Goal: Task Accomplishment & Management: Manage account settings

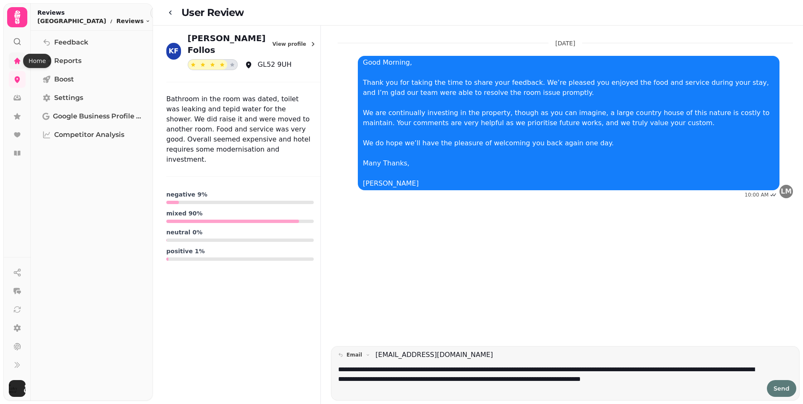
click at [15, 63] on icon at bounding box center [17, 61] width 6 height 6
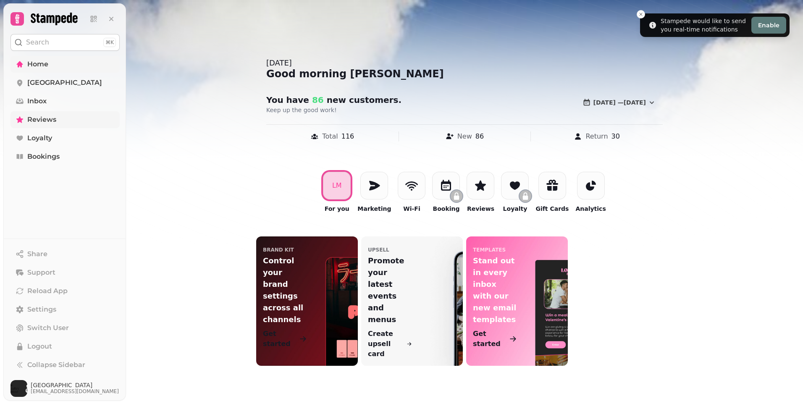
click at [37, 118] on span "Reviews" at bounding box center [41, 120] width 29 height 10
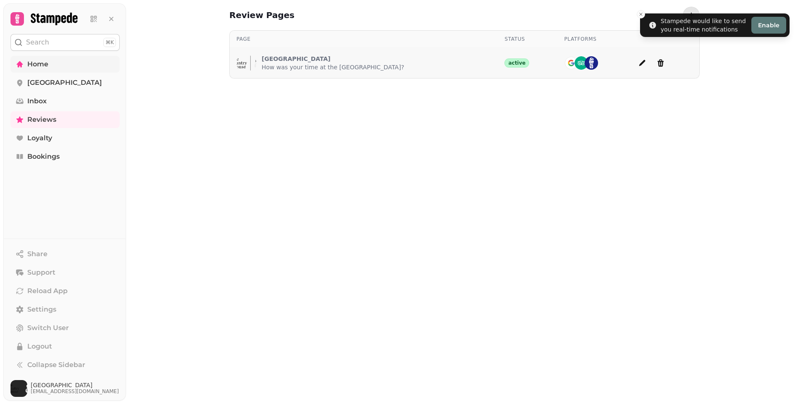
click at [355, 58] on p "[GEOGRAPHIC_DATA]" at bounding box center [333, 59] width 142 height 8
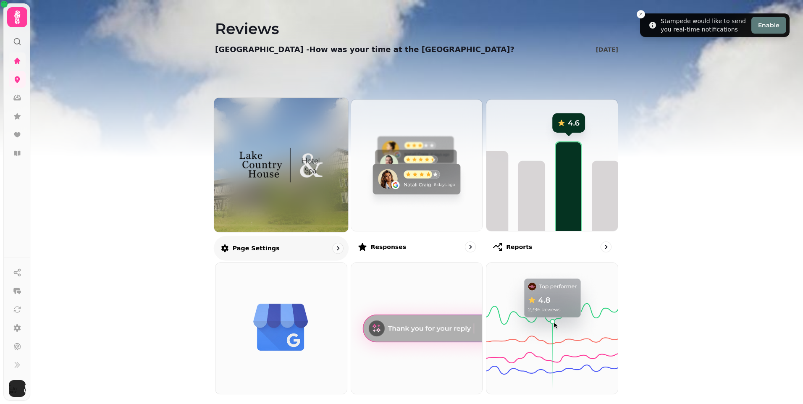
click at [284, 194] on div at bounding box center [281, 165] width 134 height 134
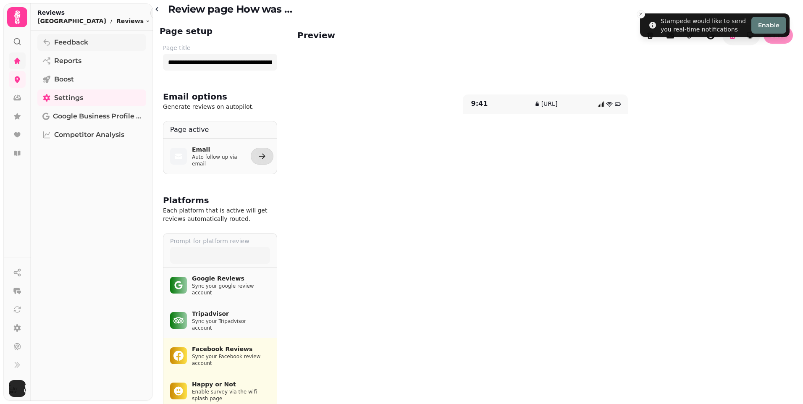
click at [65, 44] on span "Feedback" at bounding box center [71, 42] width 34 height 10
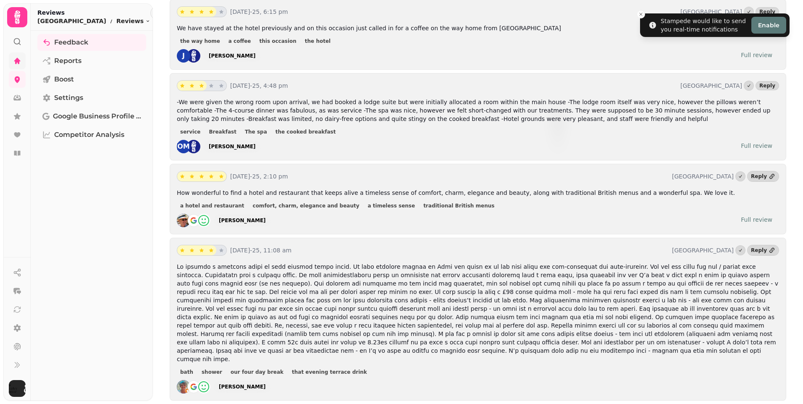
scroll to position [210, 0]
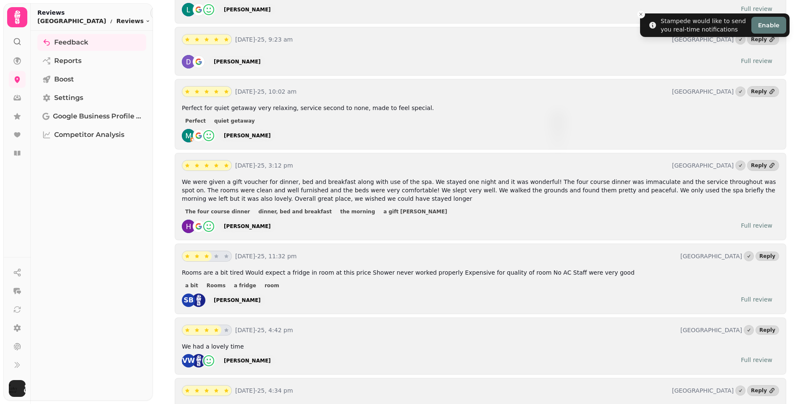
scroll to position [4883, 0]
